Goal: Navigation & Orientation: Find specific page/section

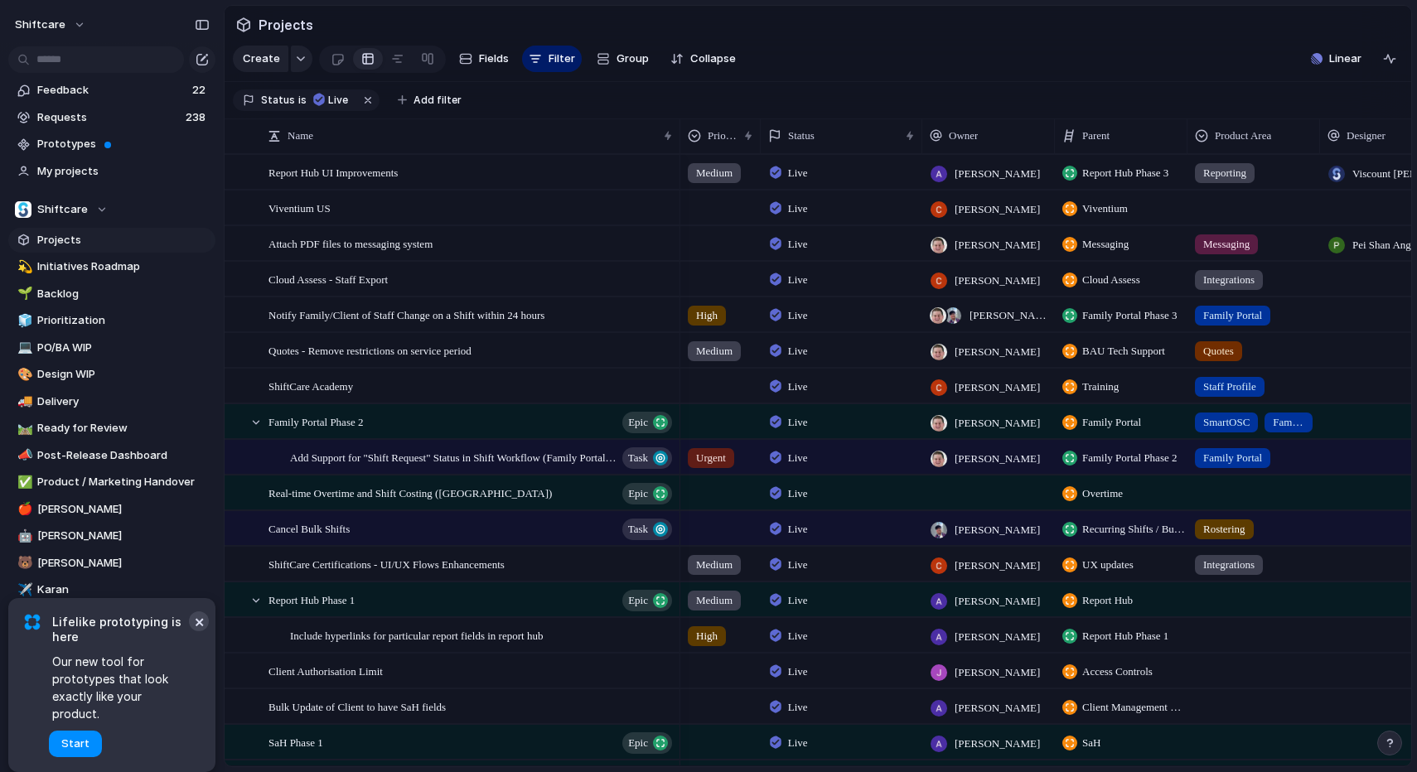
click at [197, 631] on button "×" at bounding box center [199, 621] width 20 height 20
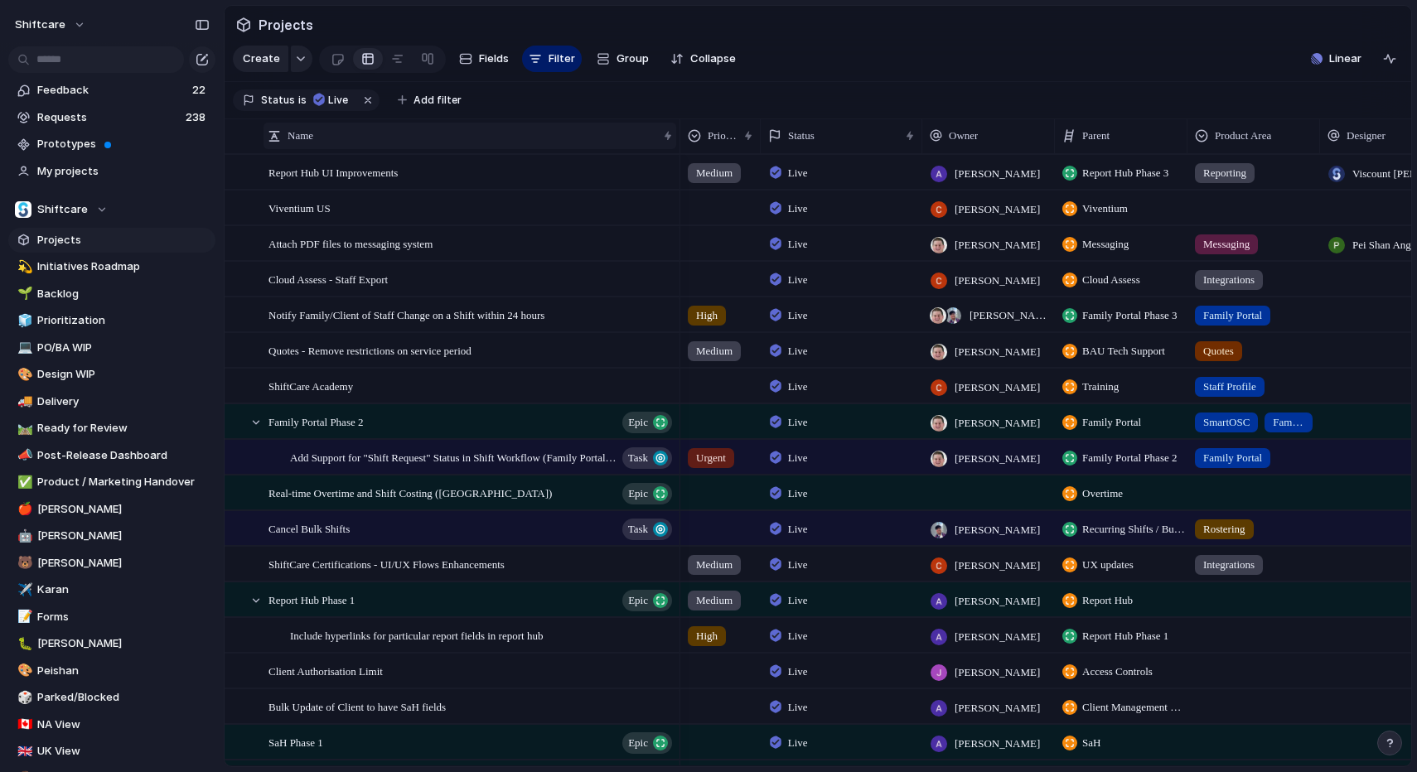
click at [307, 141] on span "Name" at bounding box center [300, 136] width 26 height 17
click at [326, 174] on span "Sort ascending" at bounding box center [336, 173] width 80 height 17
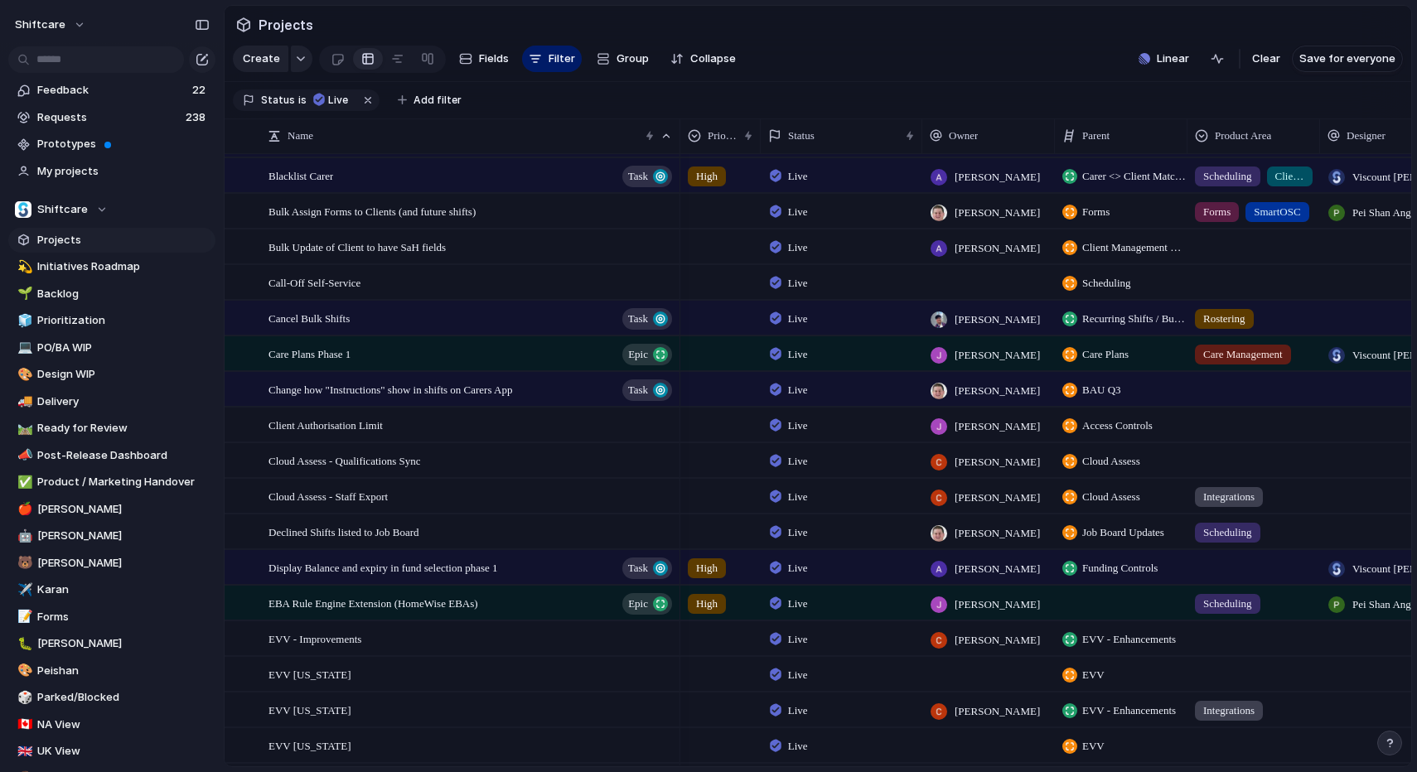
click at [49, 239] on span "Projects" at bounding box center [123, 240] width 172 height 17
click at [362, 102] on button "button" at bounding box center [369, 100] width 22 height 22
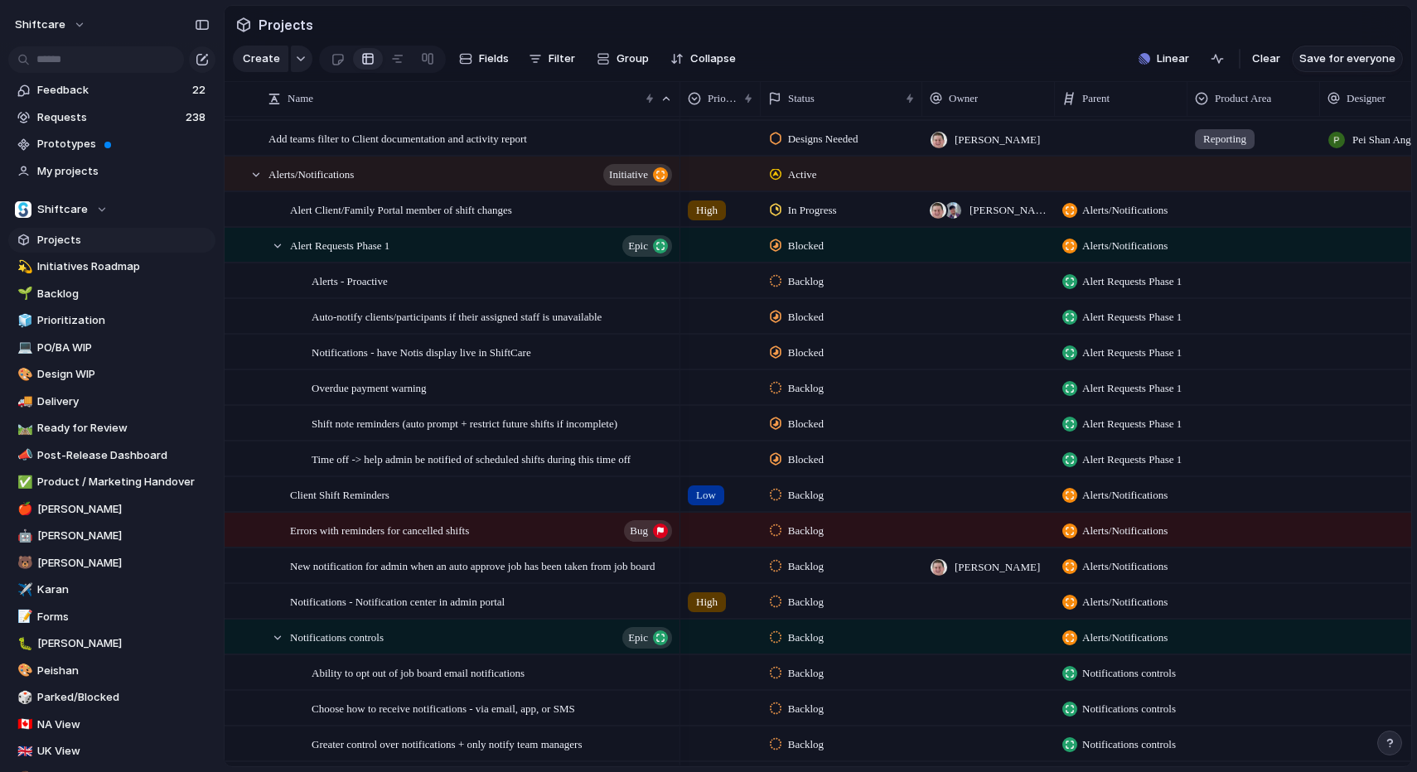
click at [1350, 57] on span "Save for everyone" at bounding box center [1347, 59] width 96 height 17
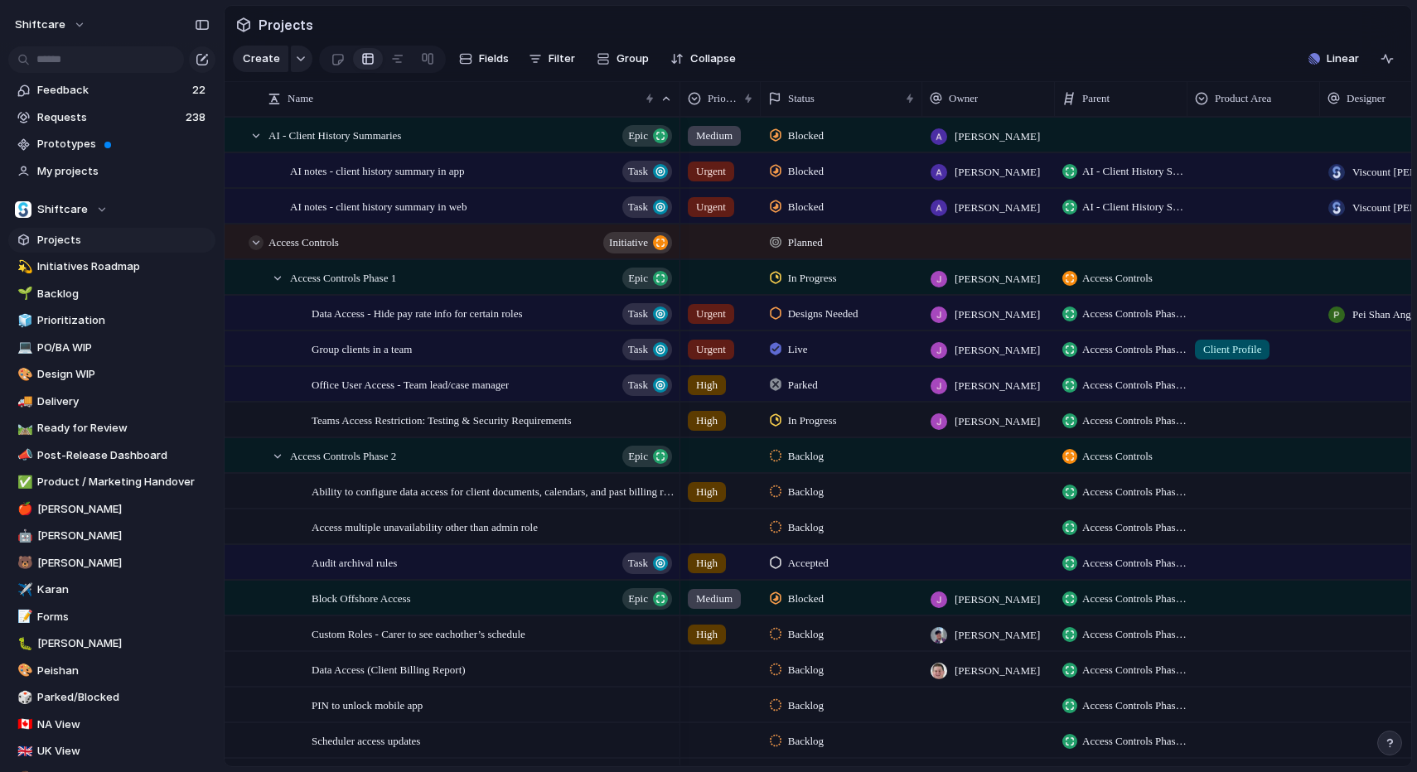
click at [257, 240] on div at bounding box center [256, 242] width 15 height 15
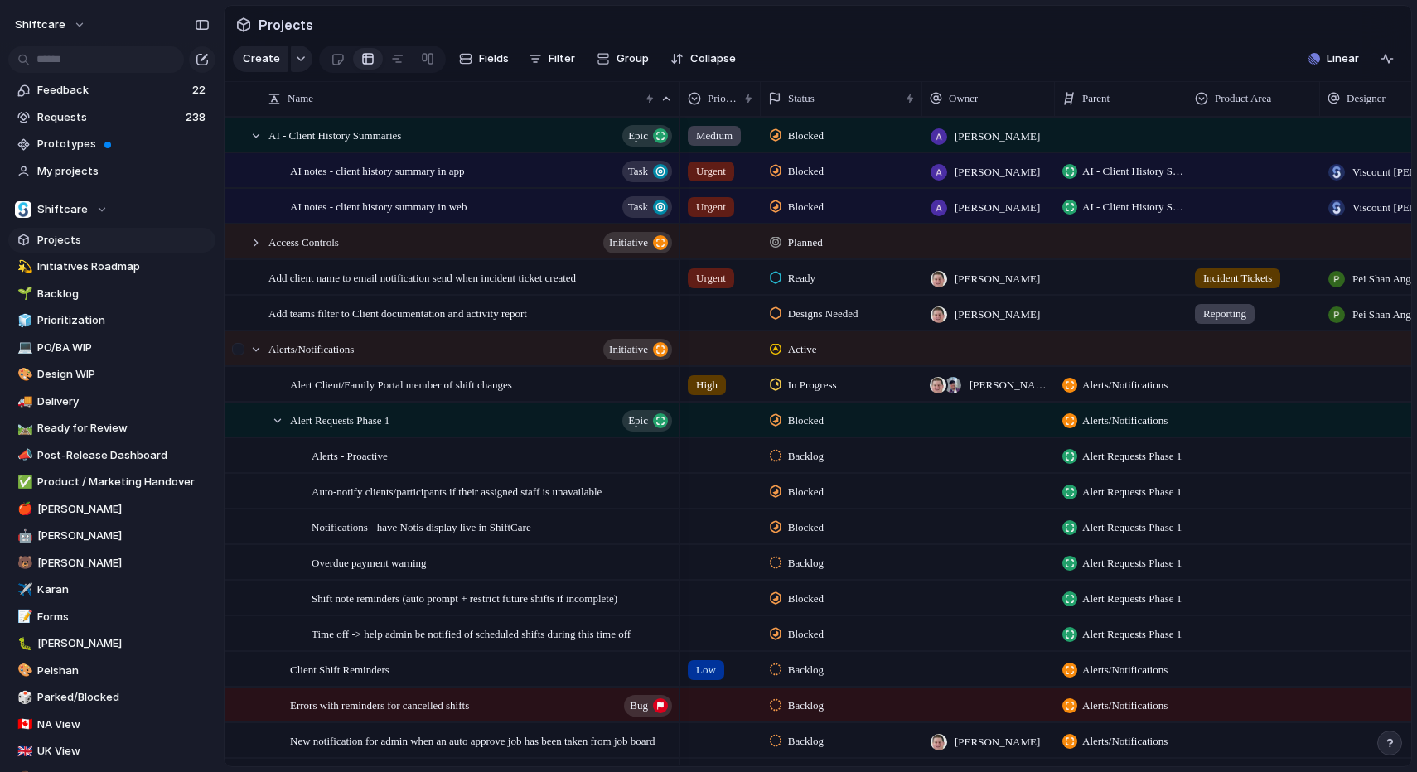
click at [251, 355] on div at bounding box center [240, 354] width 30 height 45
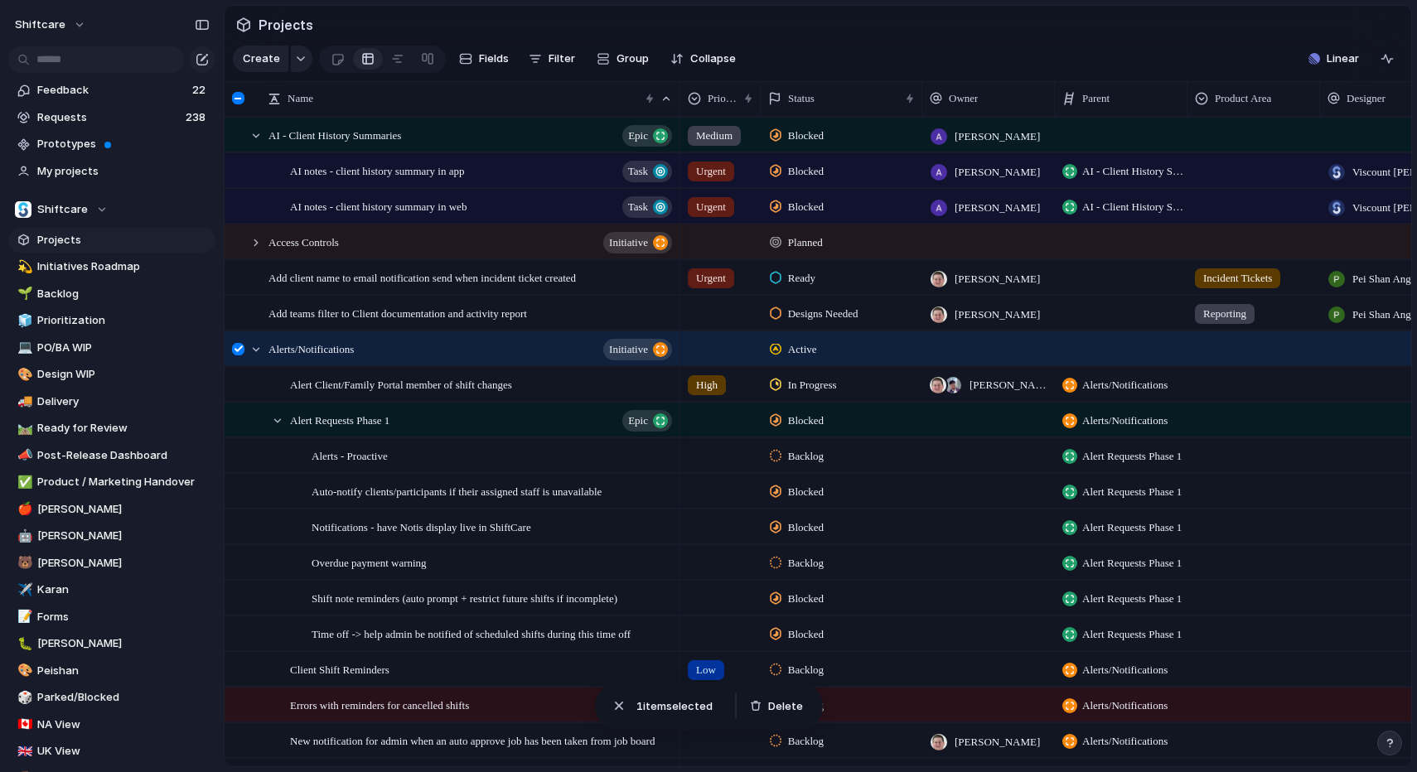
click at [239, 350] on div at bounding box center [238, 349] width 12 height 12
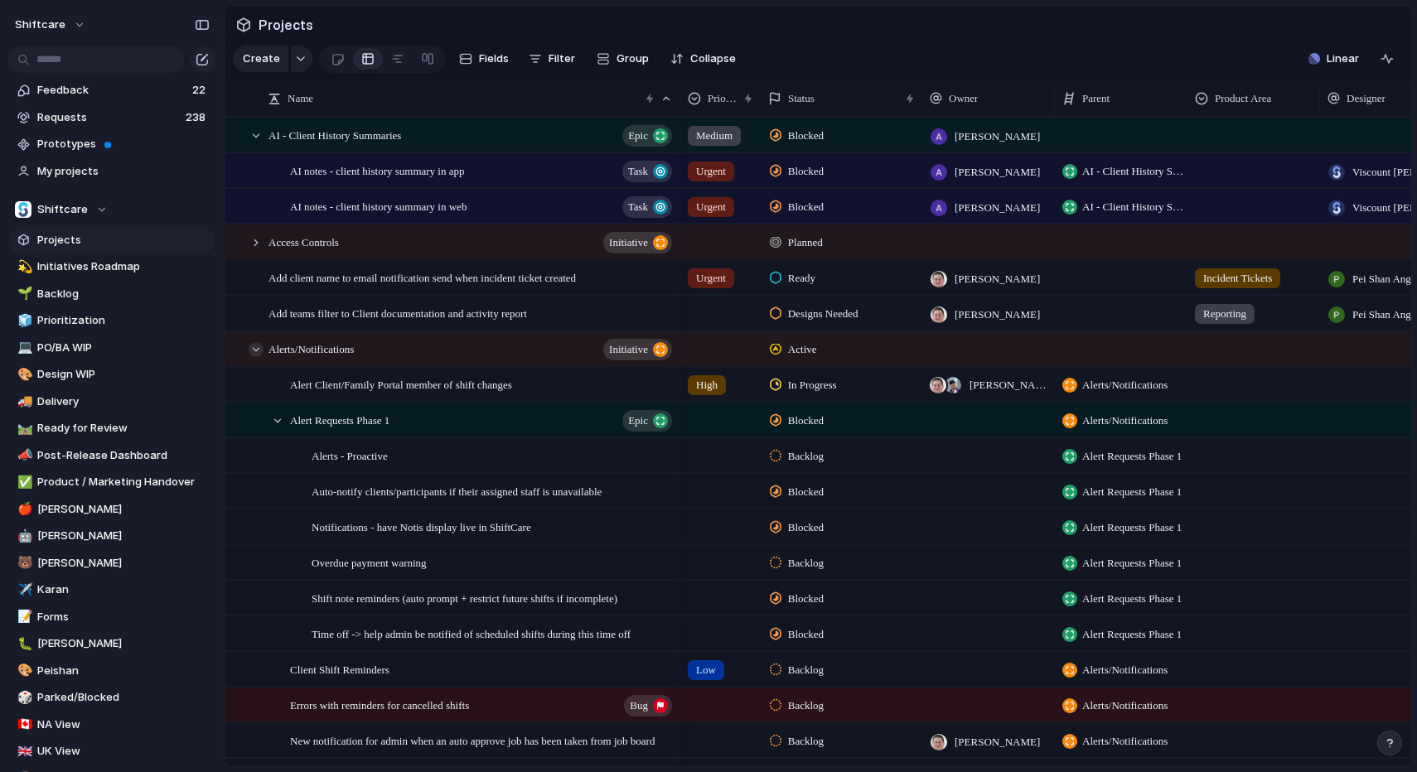
click at [258, 349] on div at bounding box center [256, 349] width 15 height 15
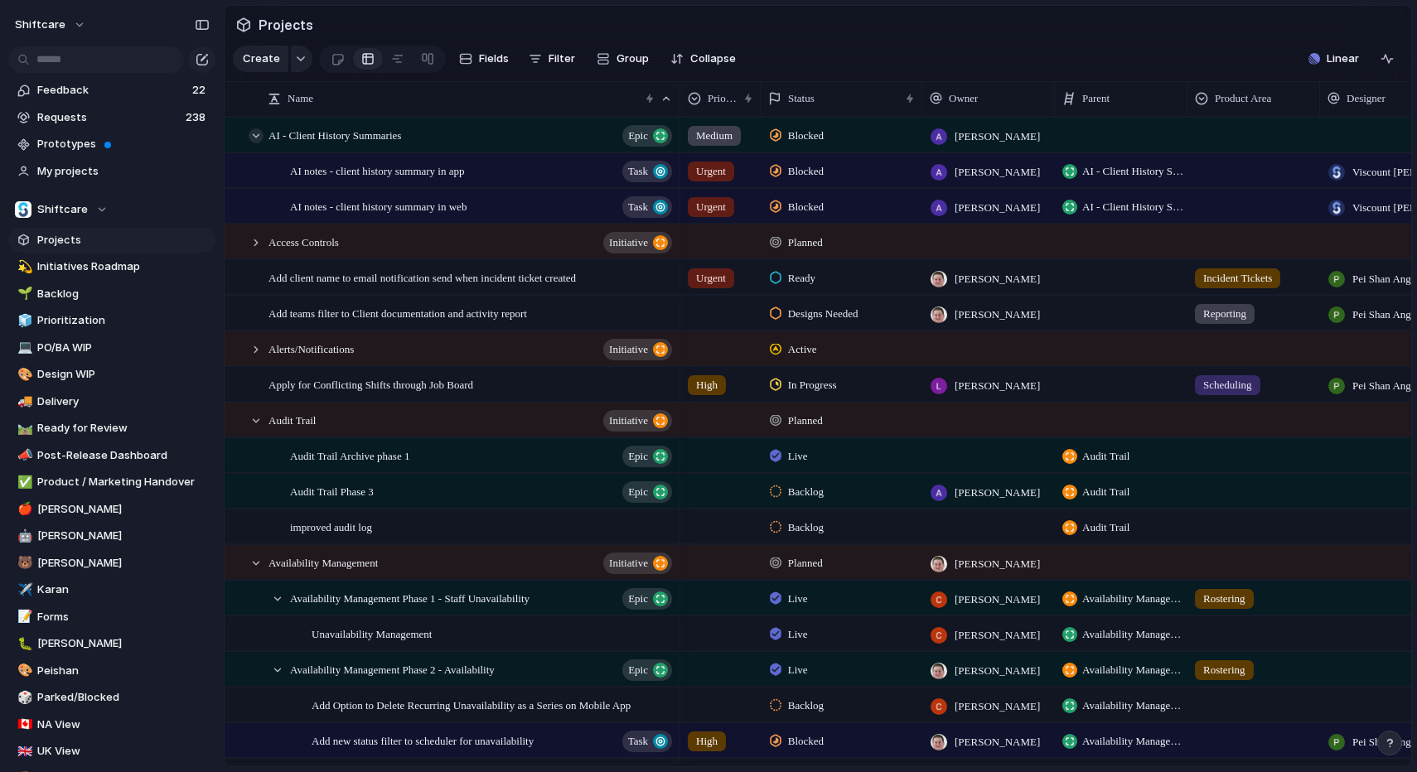
click at [258, 137] on div at bounding box center [256, 135] width 15 height 15
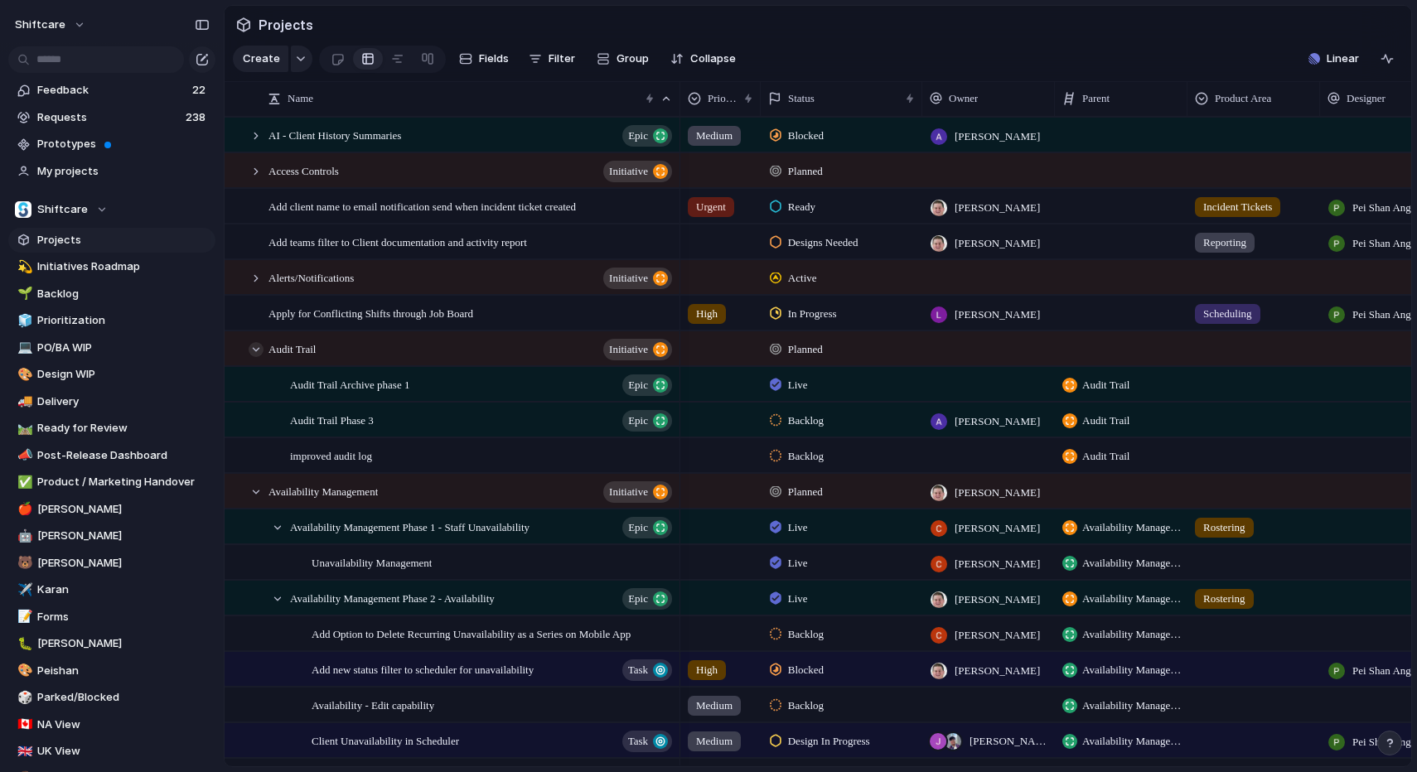
click at [256, 343] on div at bounding box center [256, 349] width 15 height 15
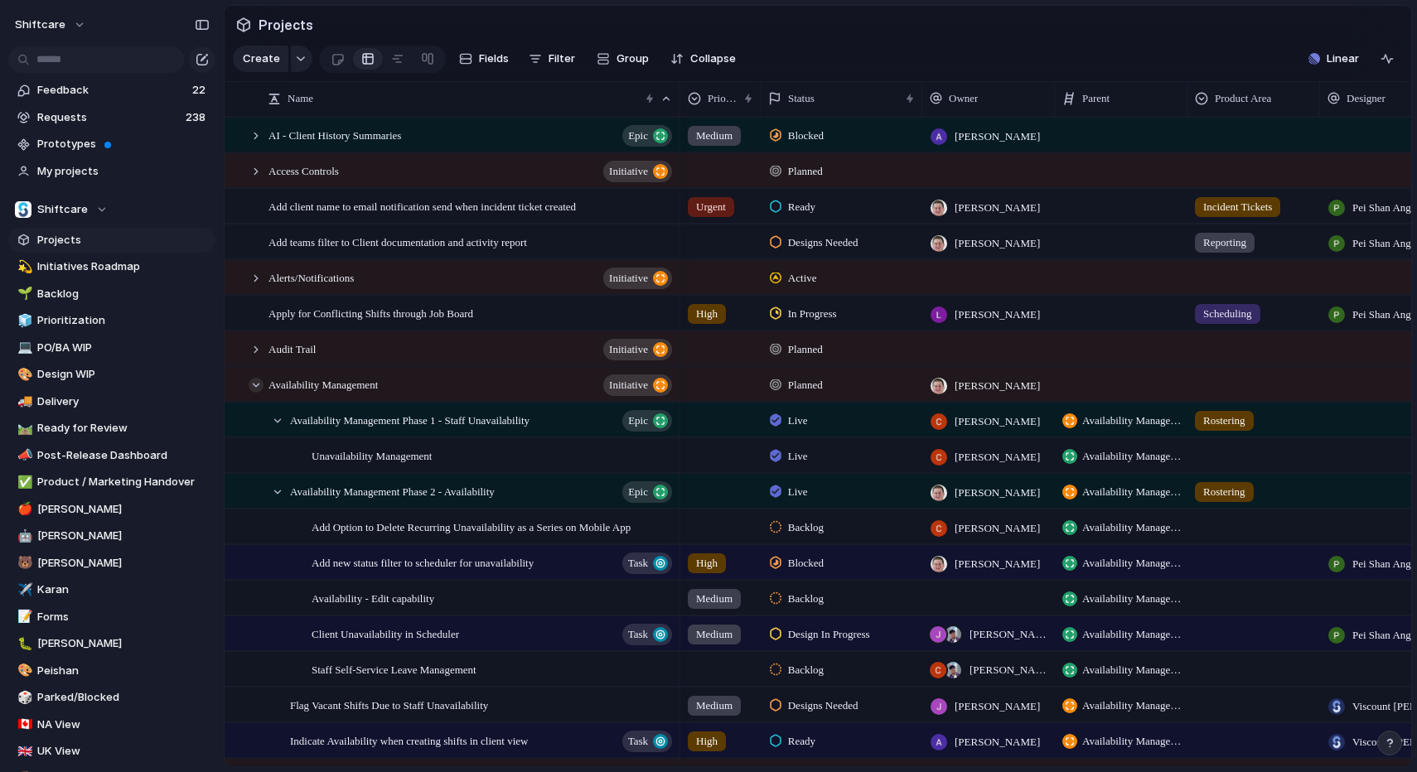
click at [255, 386] on div at bounding box center [256, 385] width 15 height 15
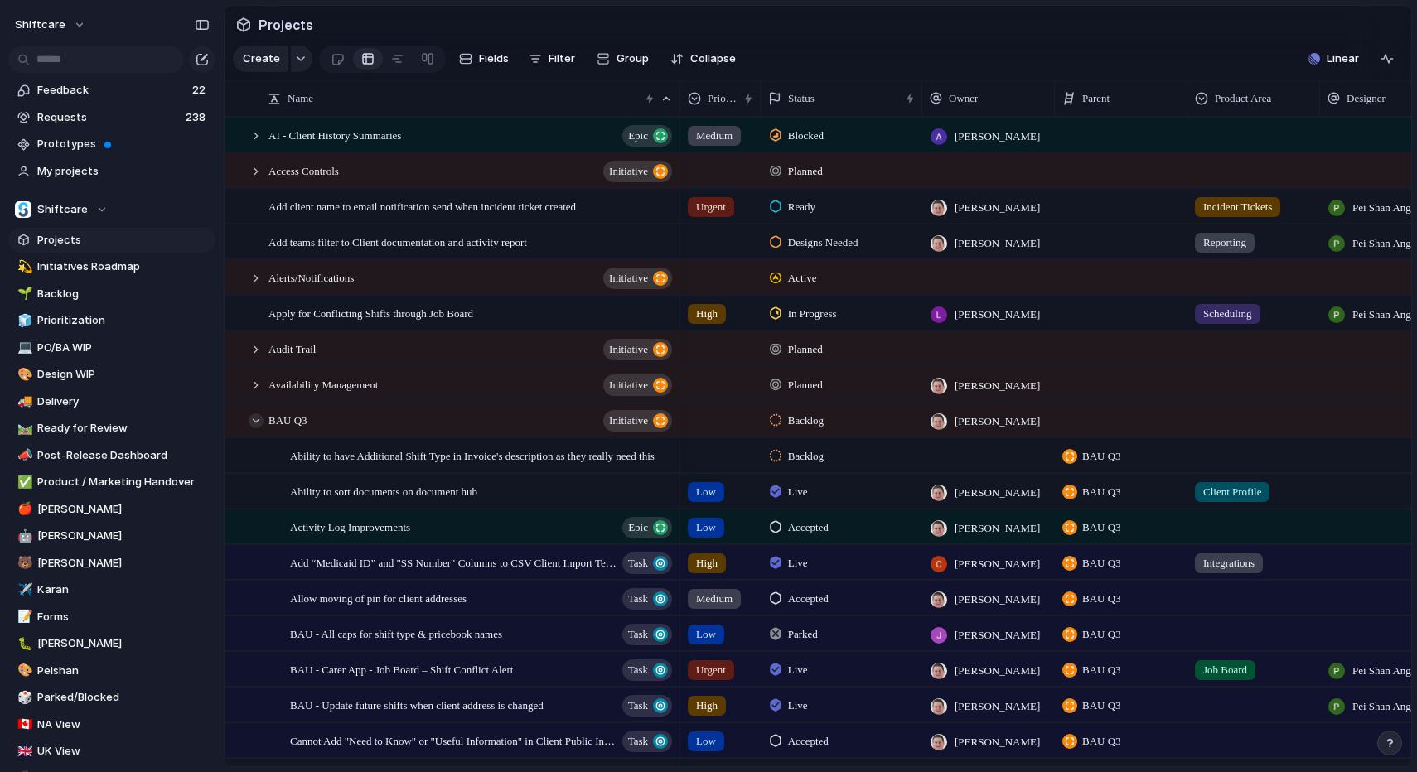
click at [258, 420] on div at bounding box center [256, 420] width 15 height 15
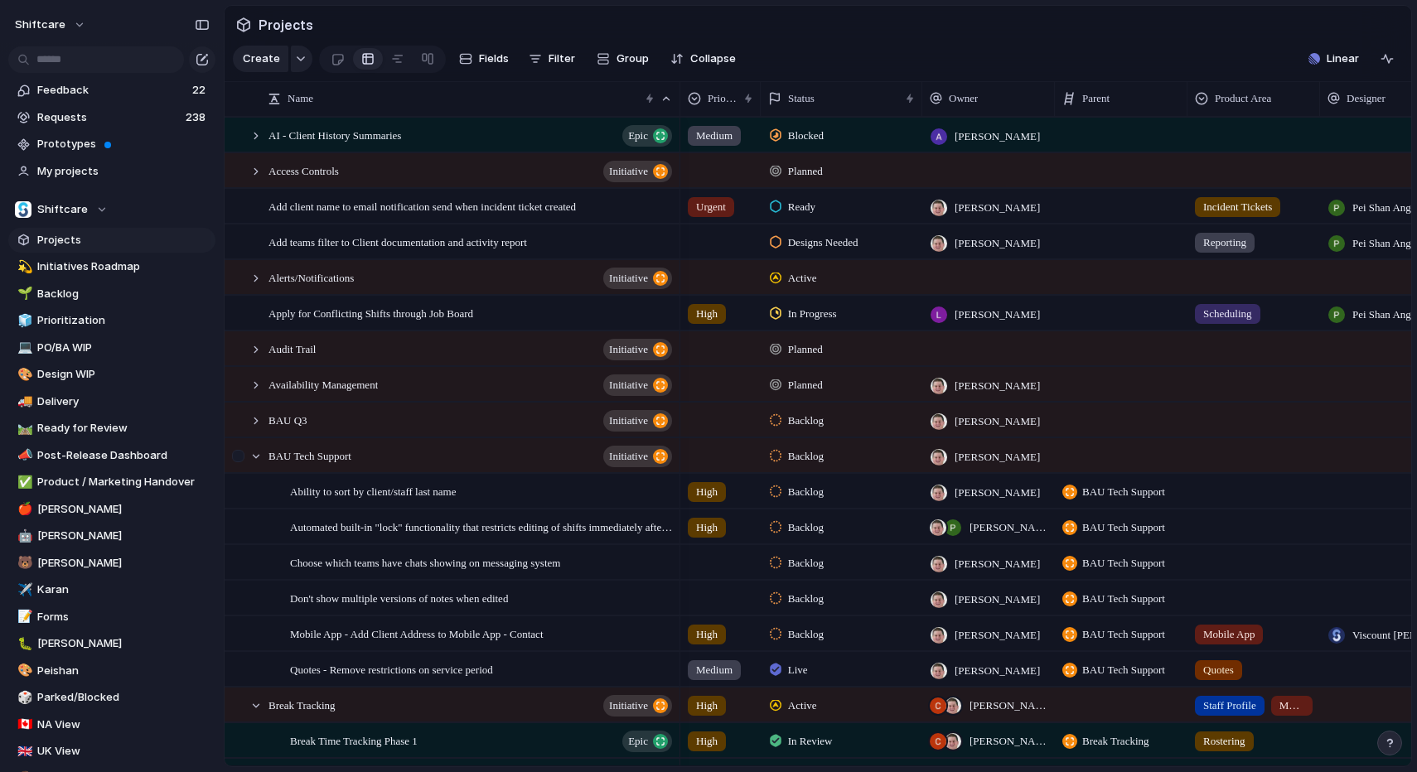
click at [260, 462] on div at bounding box center [247, 456] width 45 height 34
click at [255, 457] on div at bounding box center [256, 456] width 15 height 15
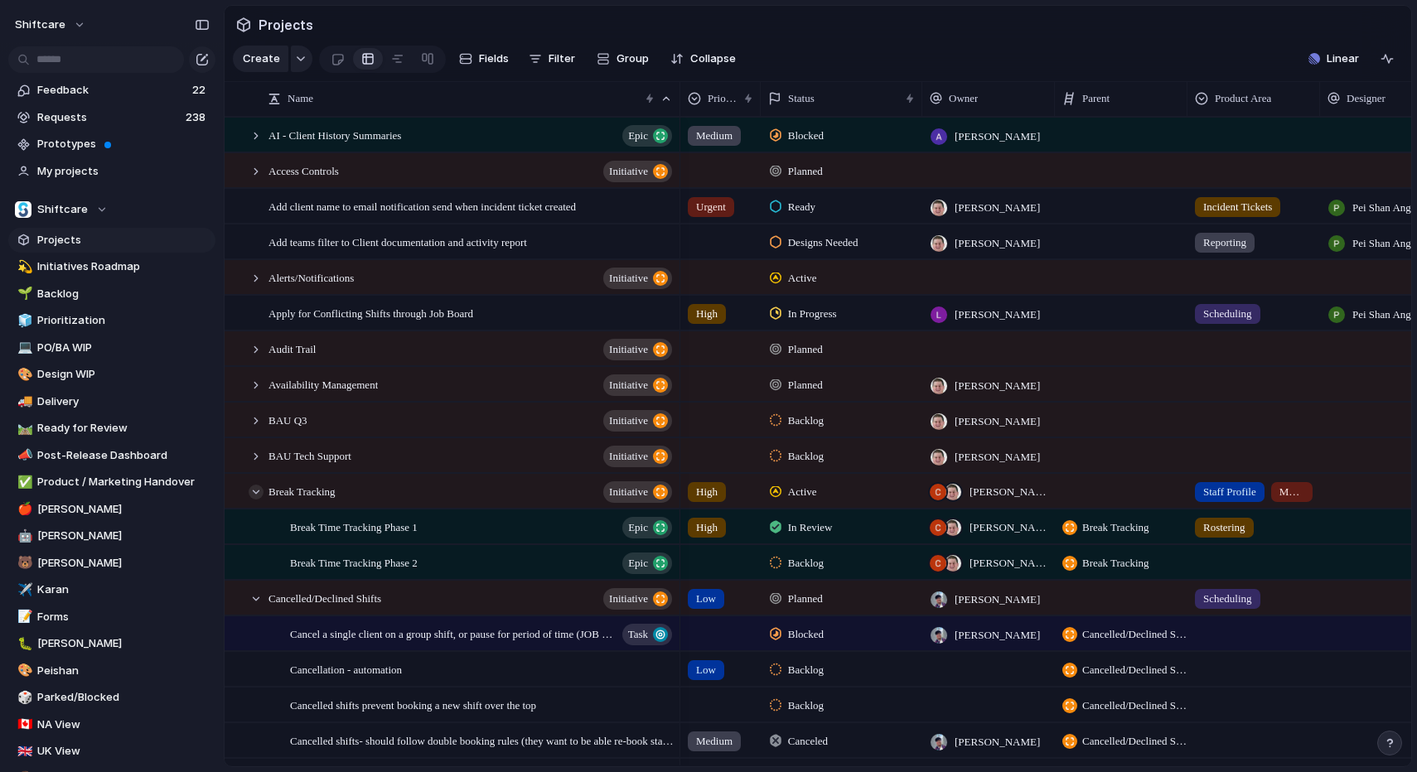
click at [253, 495] on div at bounding box center [256, 492] width 15 height 15
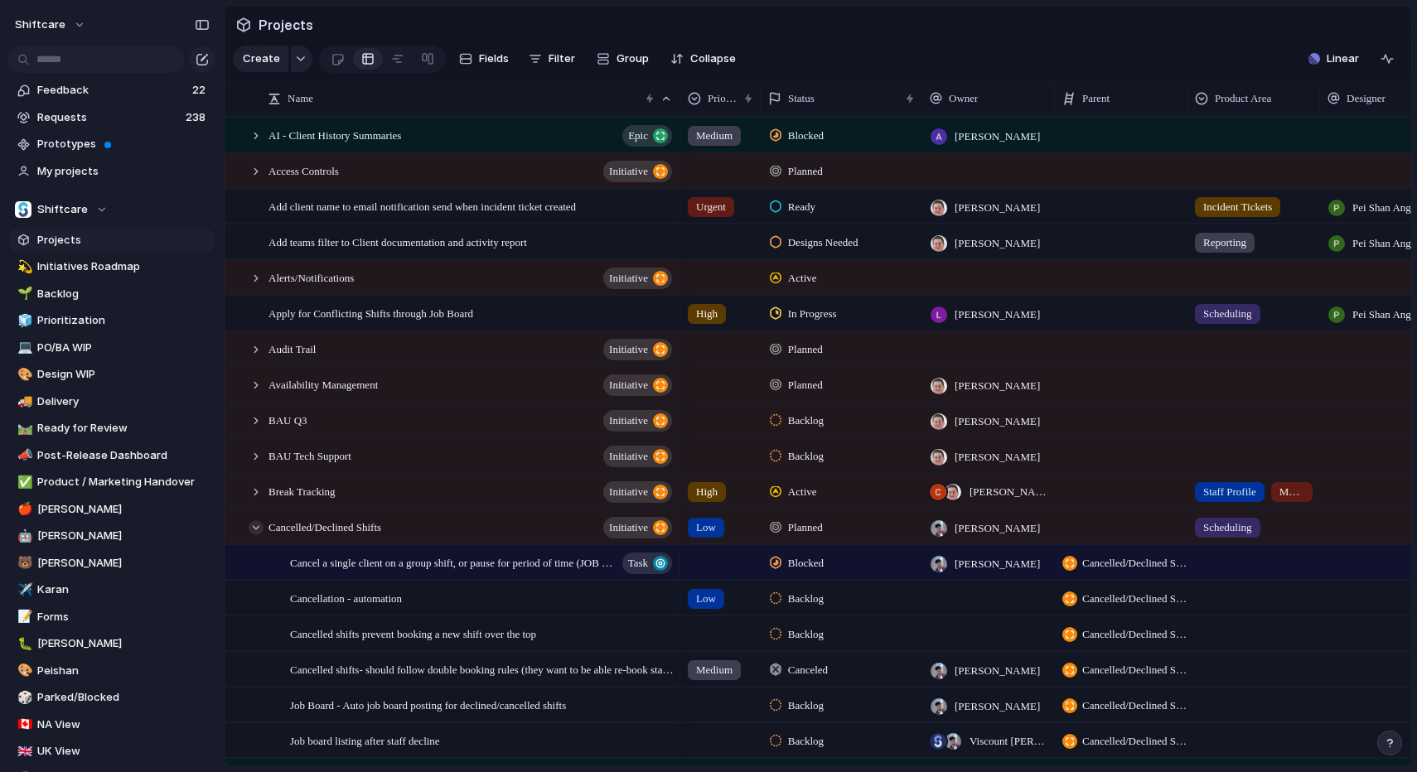
click at [253, 524] on div at bounding box center [256, 527] width 15 height 15
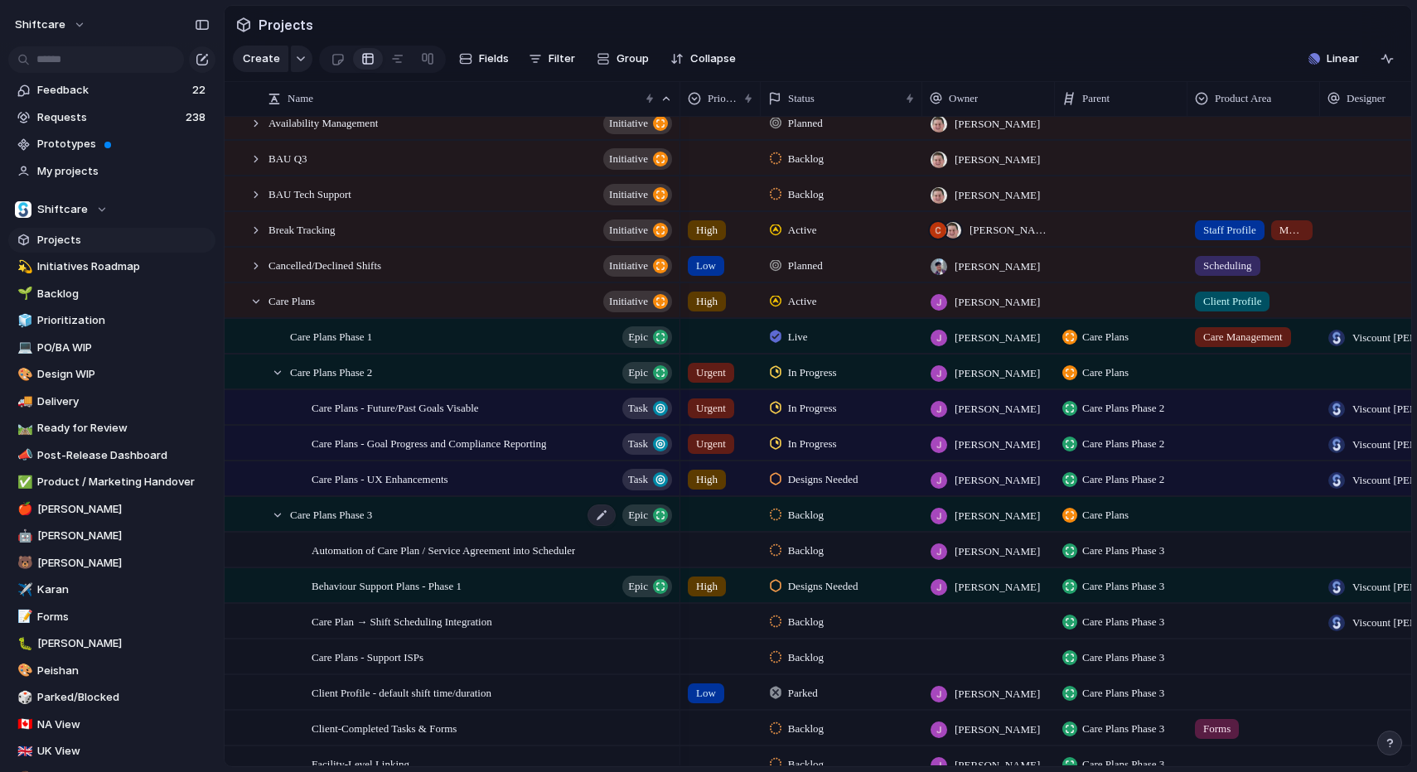
click at [363, 514] on span "Care Plans Phase 3" at bounding box center [331, 514] width 82 height 19
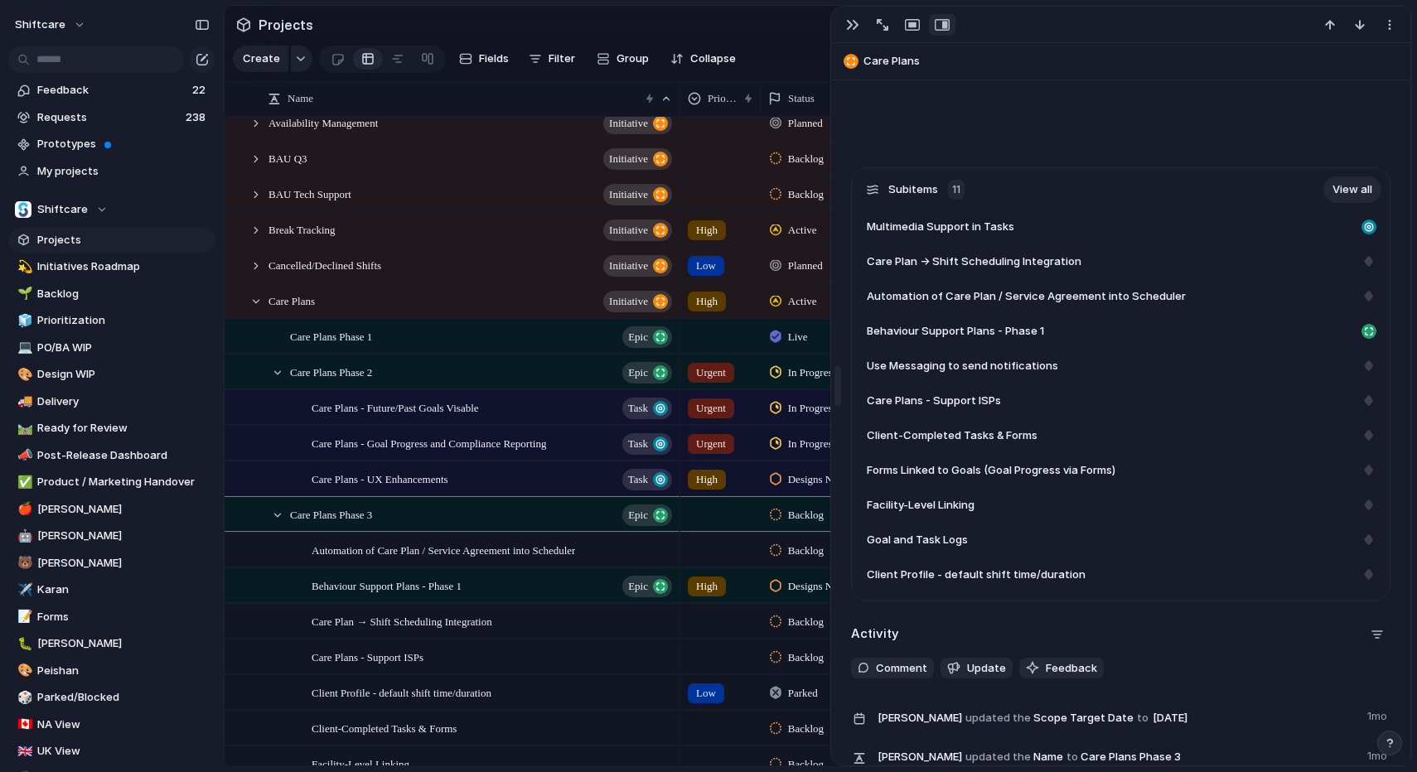
drag, startPoint x: 1067, startPoint y: 169, endPoint x: 796, endPoint y: 171, distance: 270.9
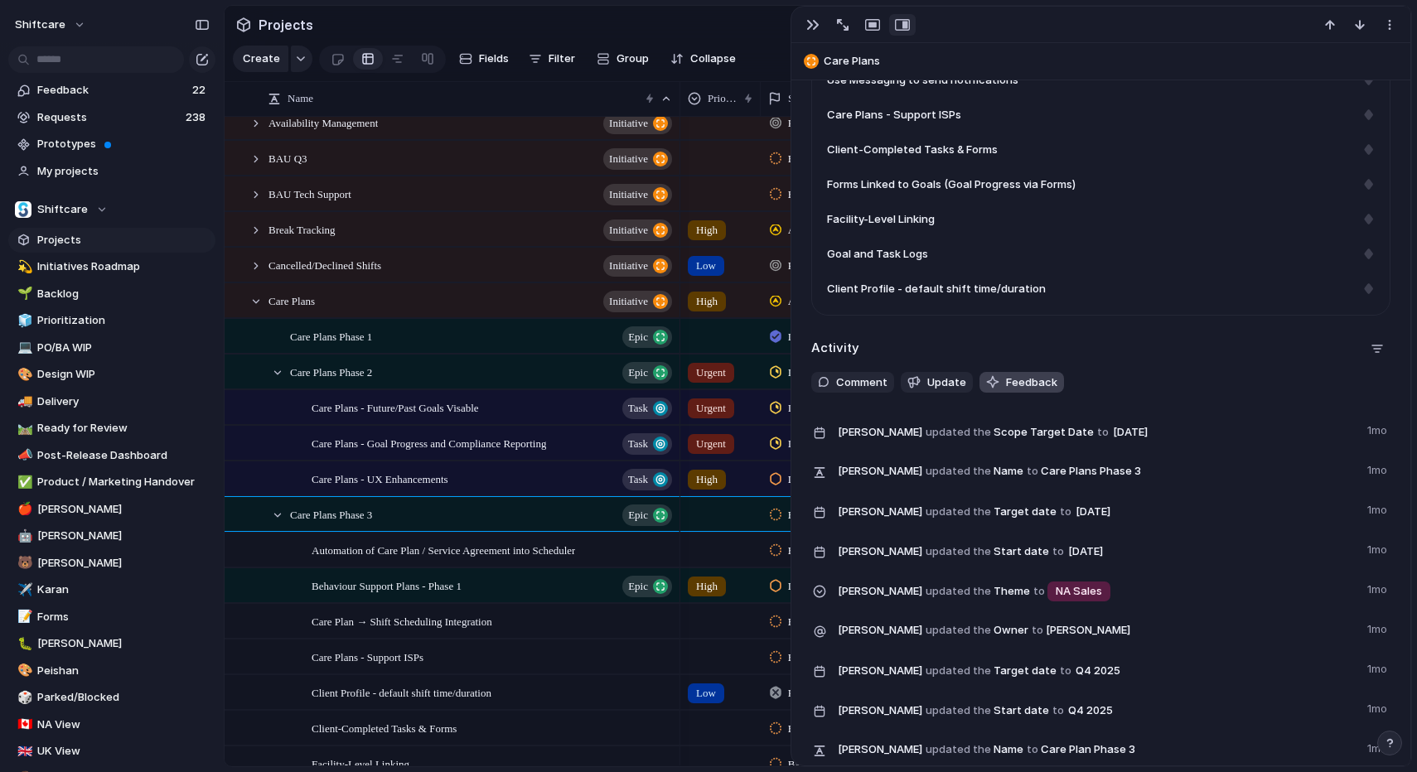
click at [1009, 387] on span "Feedback" at bounding box center [1031, 382] width 51 height 17
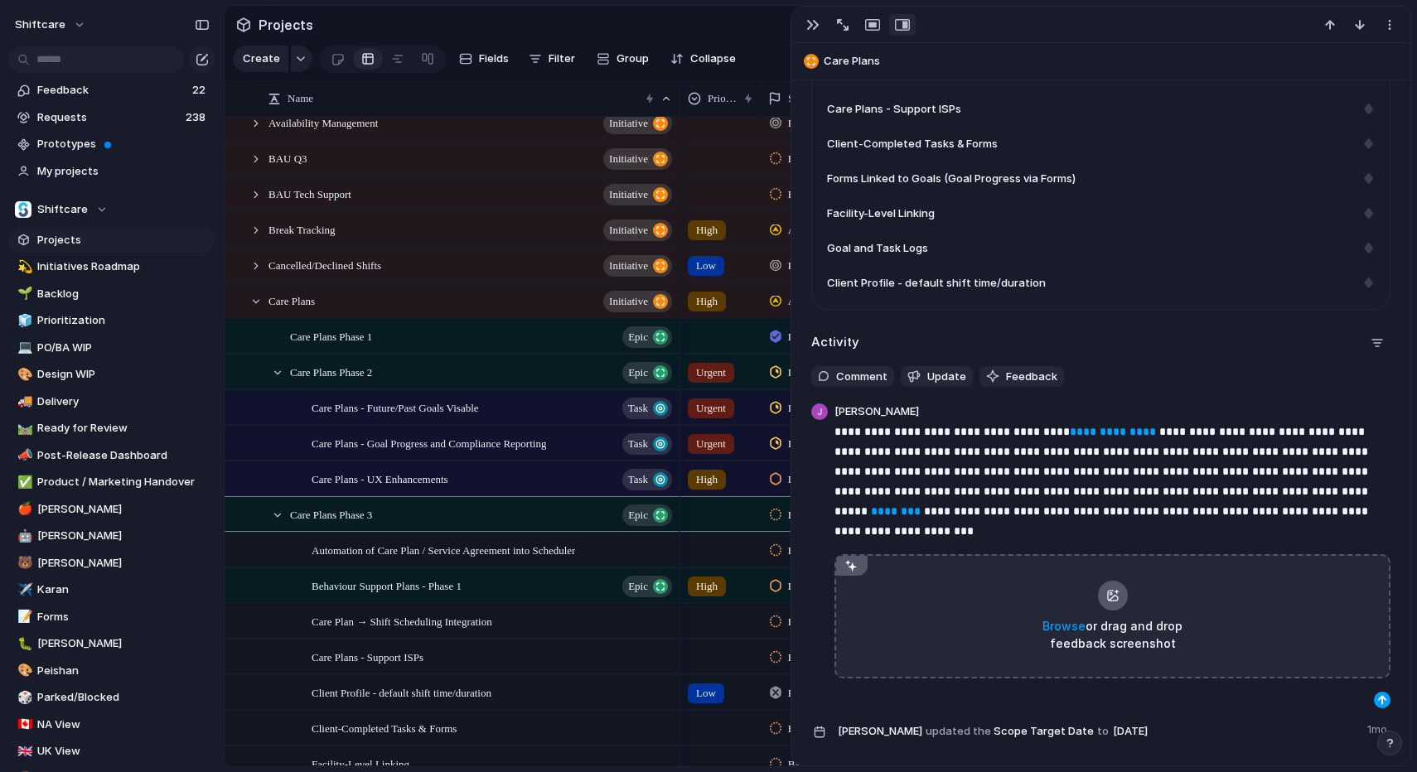
click at [1382, 695] on div "button" at bounding box center [1382, 700] width 10 height 10
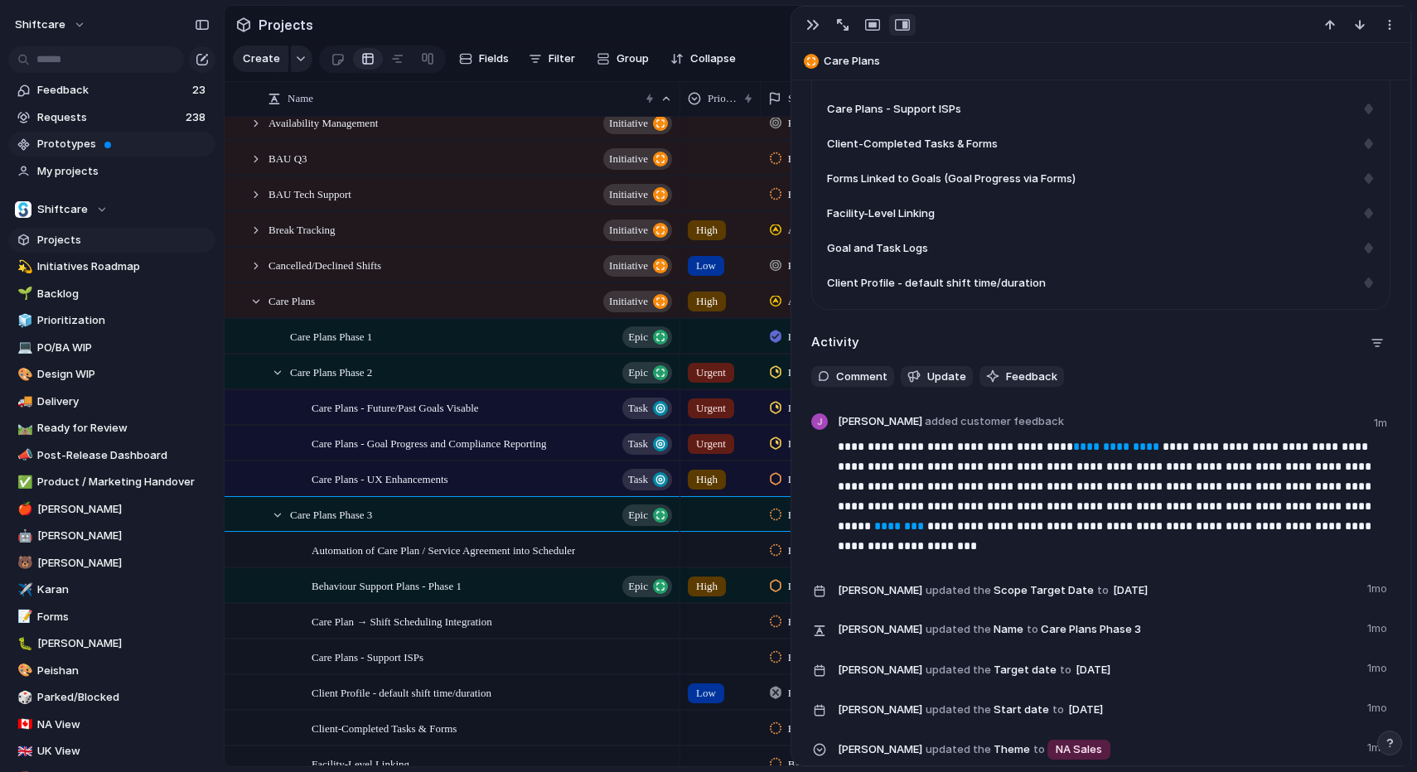
click at [105, 153] on link "Prototypes" at bounding box center [111, 144] width 207 height 25
click at [60, 544] on link "🤖 Jon" at bounding box center [111, 536] width 207 height 25
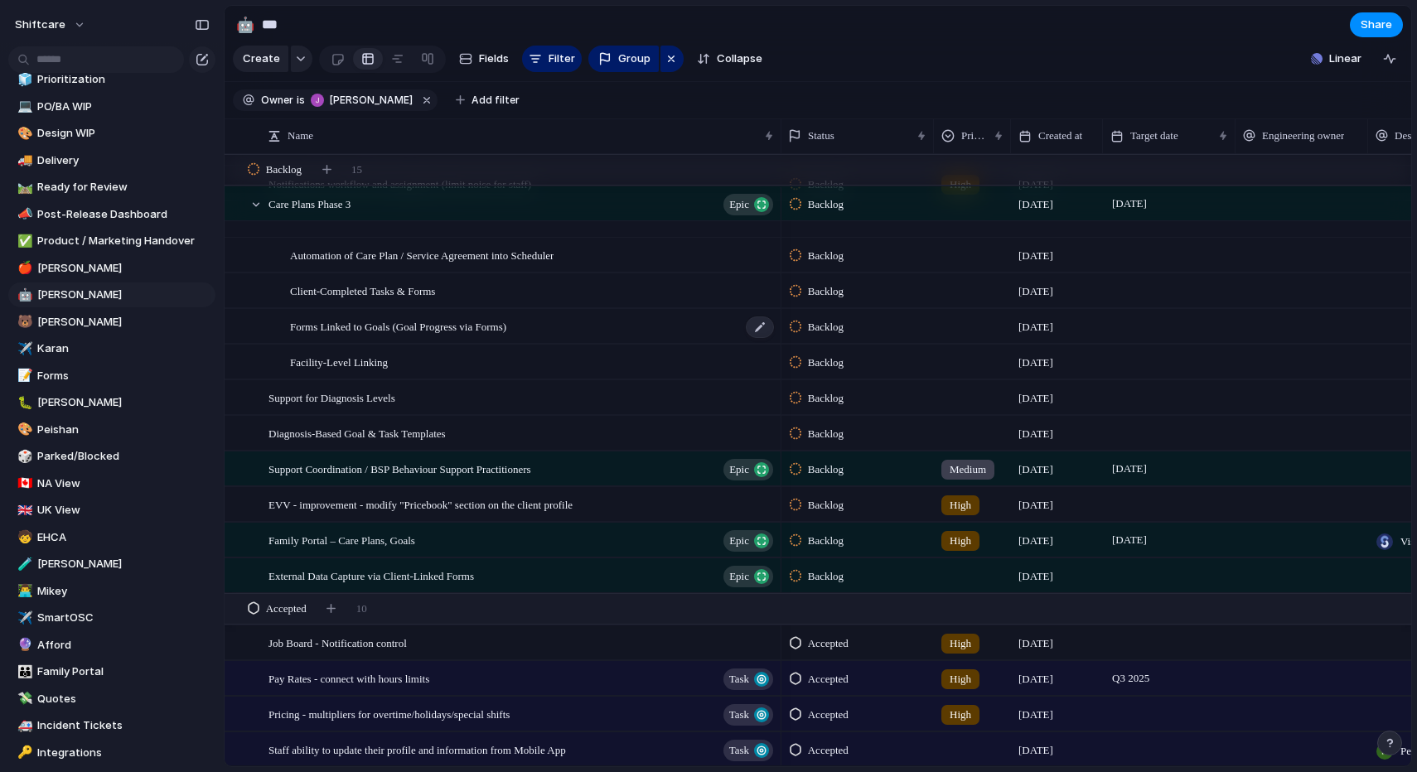
scroll to position [625, 0]
